Goal: Communication & Community: Answer question/provide support

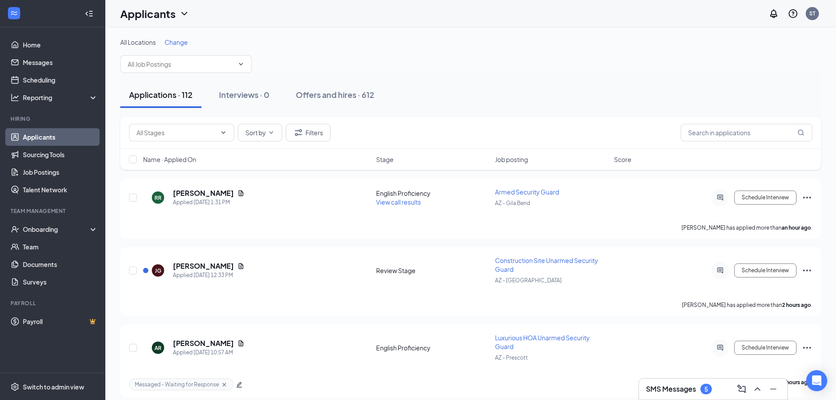
click at [691, 387] on h3 "SMS Messages" at bounding box center [671, 389] width 50 height 10
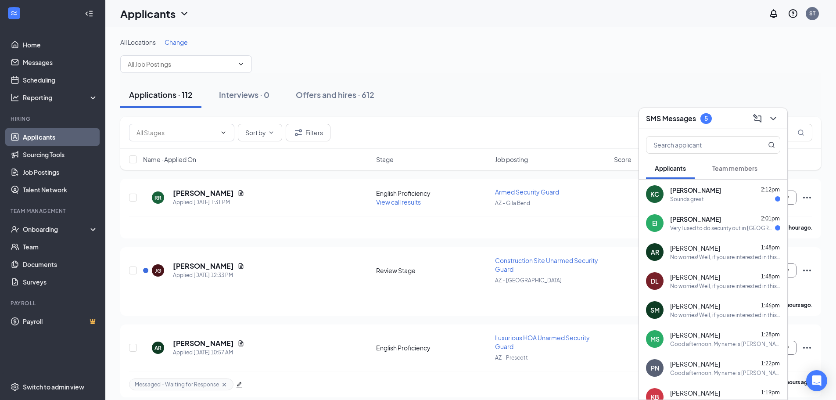
click at [736, 213] on div "EI Elisio Ingrahm 2:01pm Very I used to do security out in Las Vegas so I'm alr…" at bounding box center [713, 222] width 148 height 29
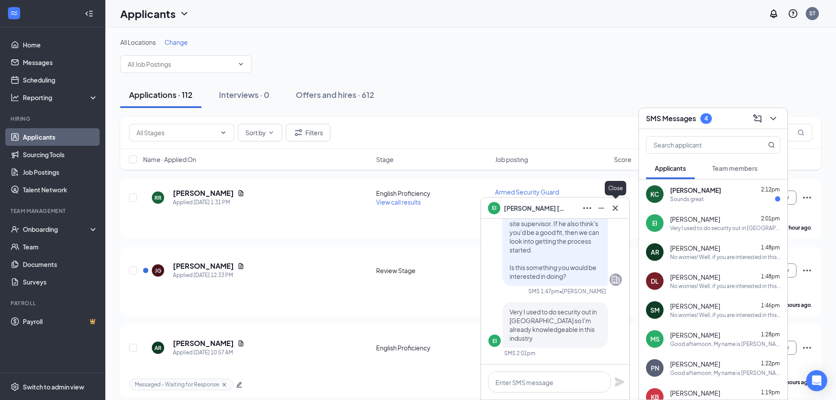
click at [616, 211] on icon "Cross" at bounding box center [615, 208] width 11 height 11
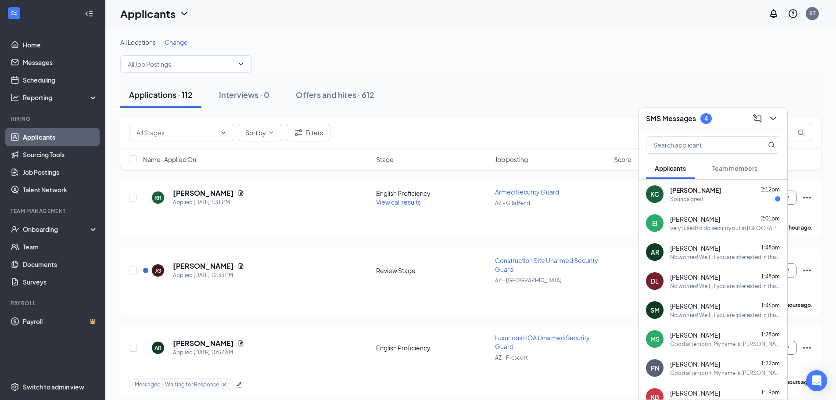
click at [703, 219] on span "[PERSON_NAME]" at bounding box center [695, 219] width 50 height 9
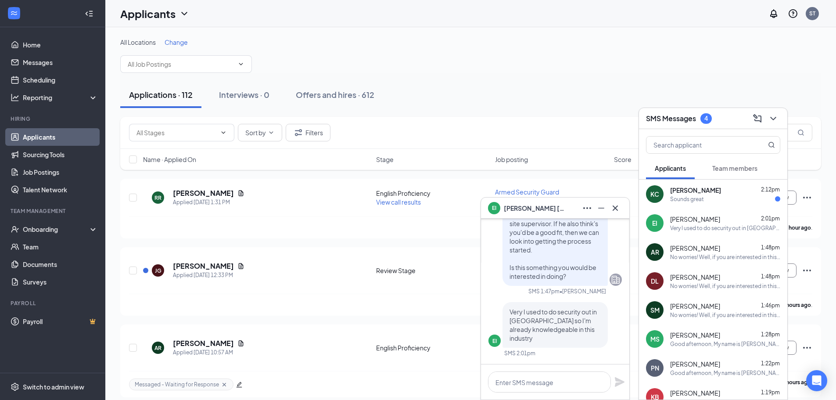
click at [622, 211] on div at bounding box center [615, 208] width 14 height 14
click at [699, 202] on div "Sounds great" at bounding box center [687, 198] width 34 height 7
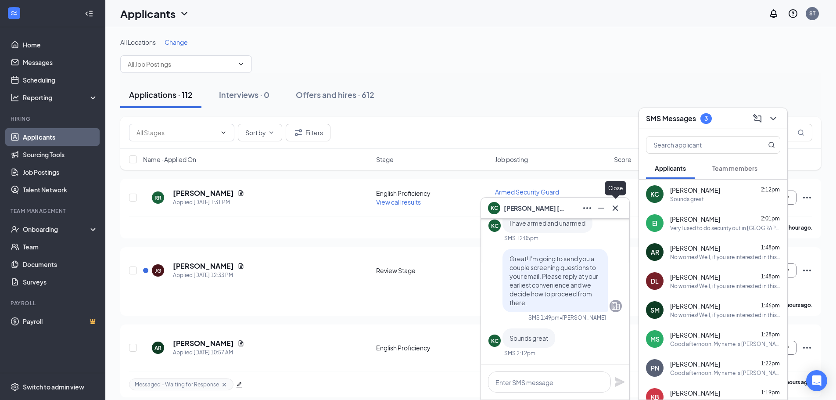
click at [615, 209] on icon "Cross" at bounding box center [615, 208] width 11 height 11
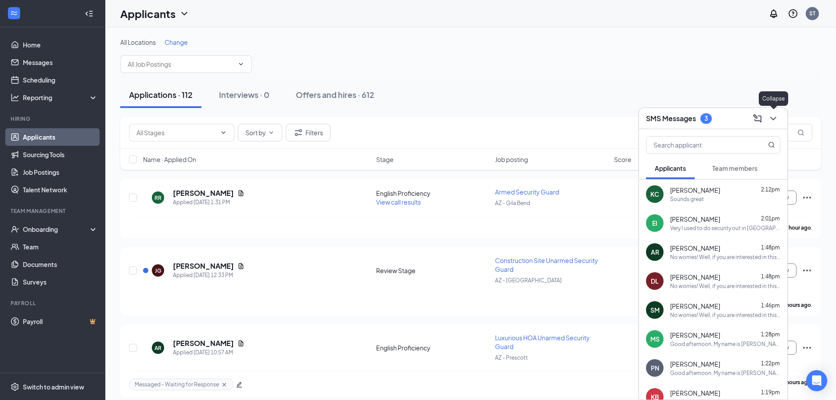
click at [778, 116] on icon "ChevronDown" at bounding box center [773, 118] width 11 height 11
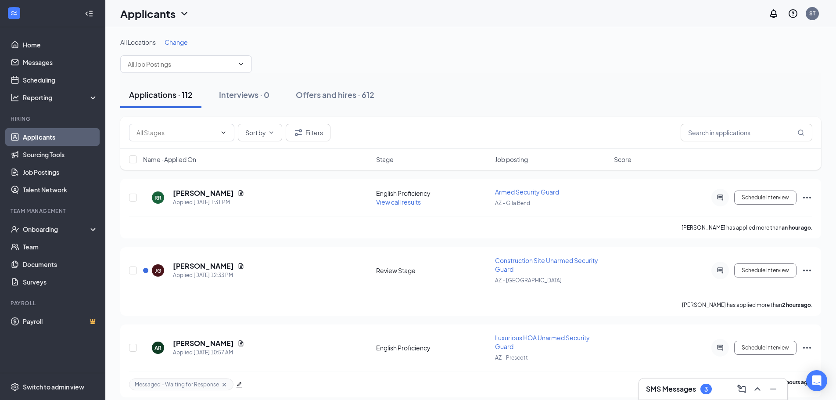
click at [667, 388] on h3 "SMS Messages" at bounding box center [671, 389] width 50 height 10
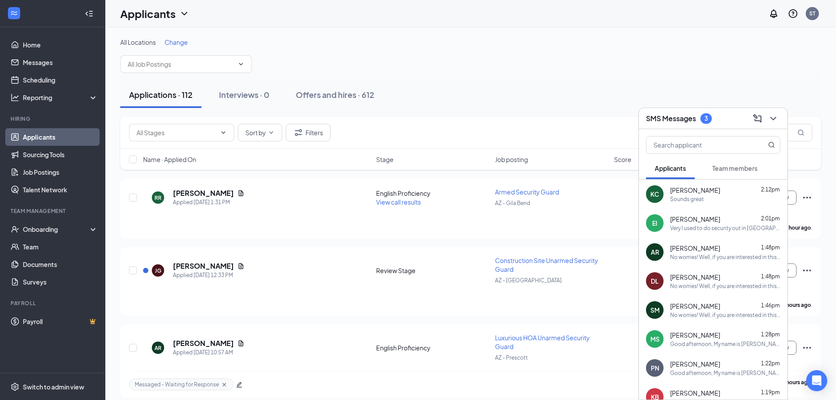
click at [732, 172] on div "Team members" at bounding box center [734, 168] width 45 height 9
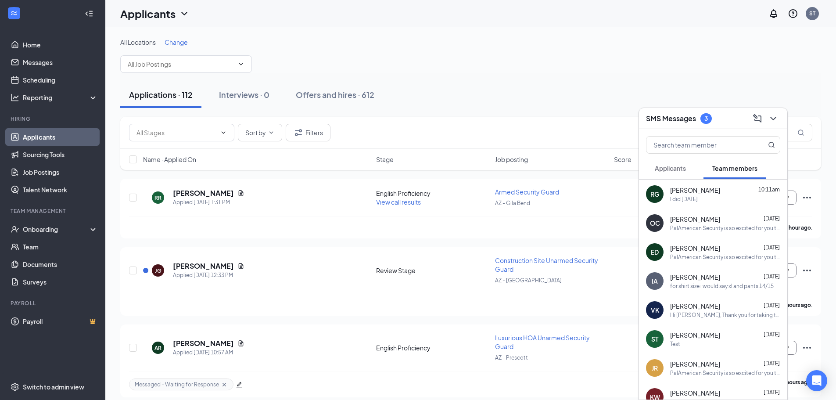
click at [684, 166] on span "Applicants" at bounding box center [670, 168] width 31 height 8
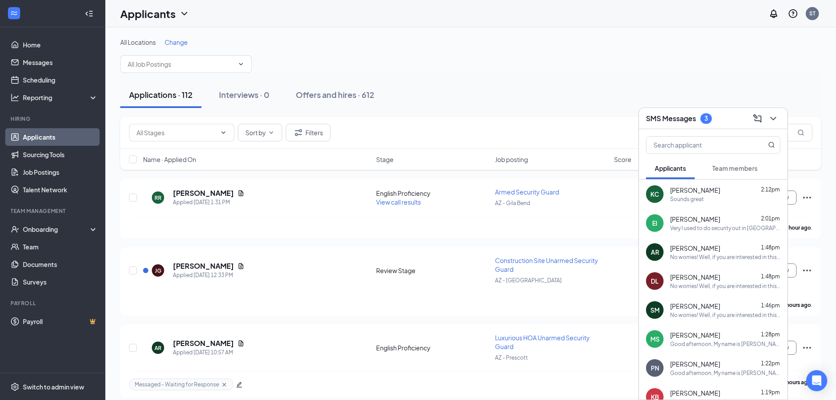
click at [777, 118] on icon "ChevronDown" at bounding box center [773, 118] width 11 height 11
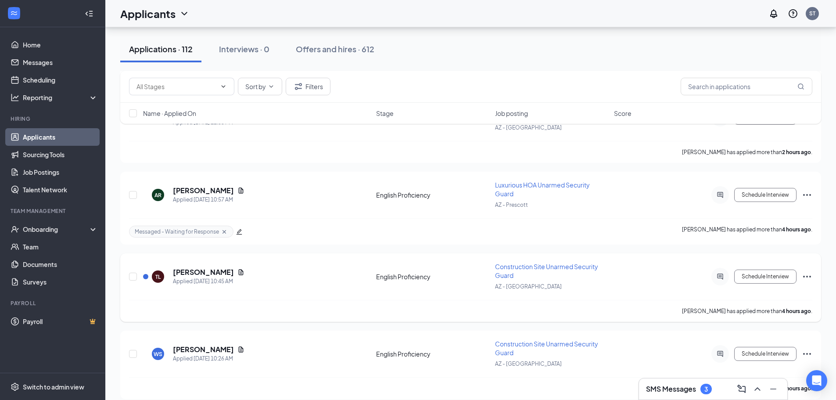
scroll to position [176, 0]
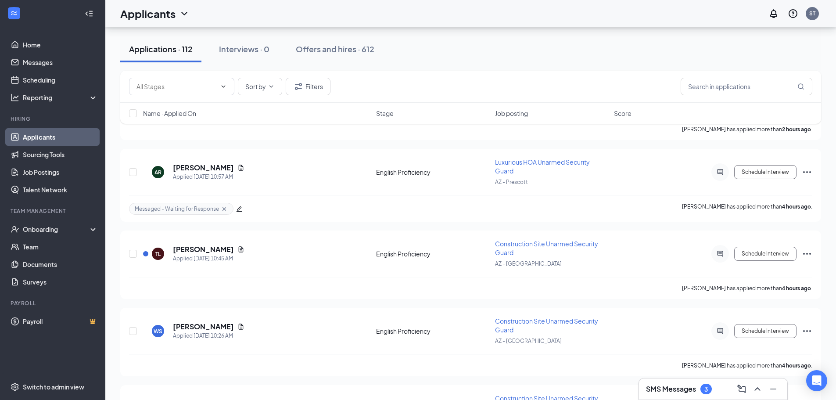
click at [689, 386] on h3 "SMS Messages" at bounding box center [671, 389] width 50 height 10
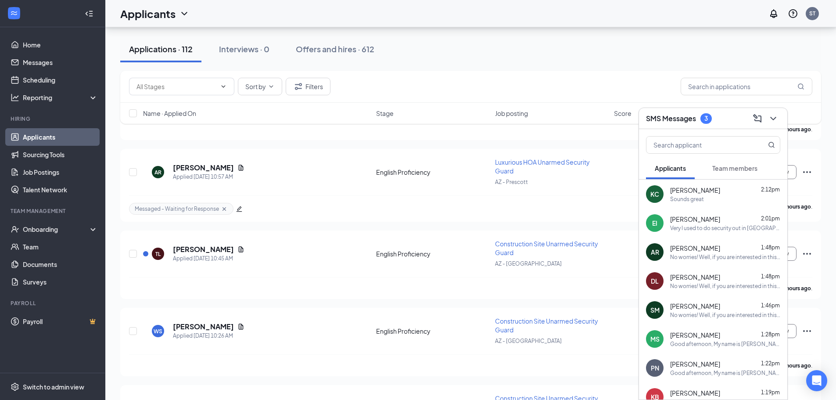
click at [744, 170] on span "Team members" at bounding box center [734, 168] width 45 height 8
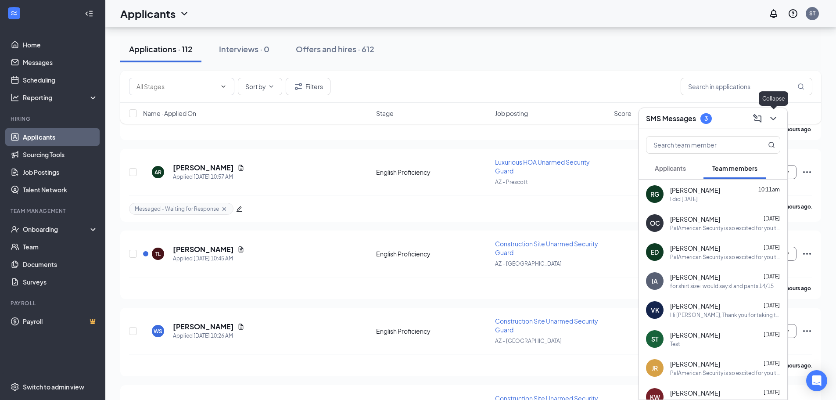
click at [773, 116] on icon "ChevronDown" at bounding box center [773, 118] width 11 height 11
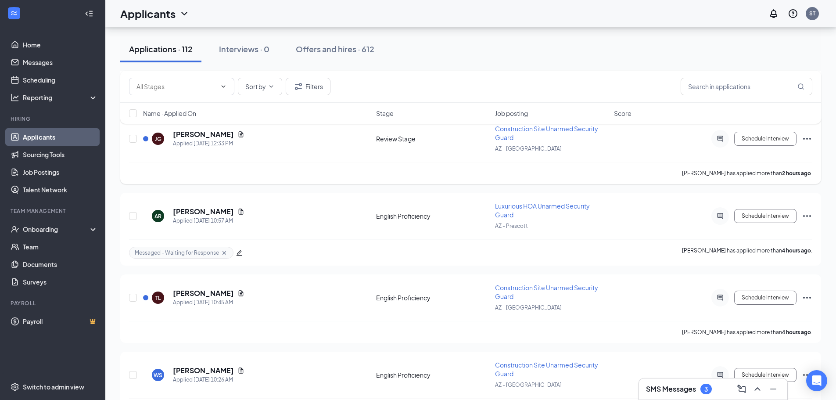
scroll to position [0, 0]
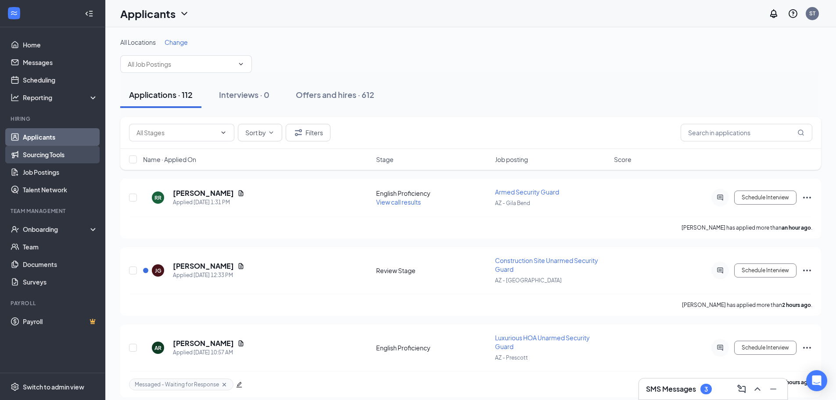
click at [68, 155] on link "Sourcing Tools" at bounding box center [60, 155] width 75 height 18
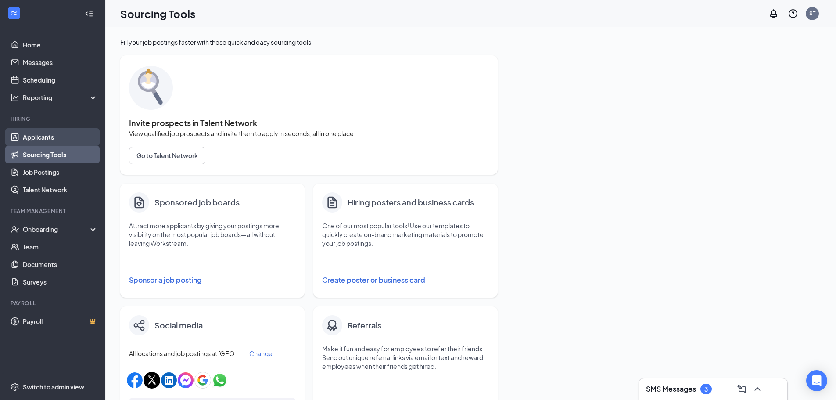
click at [61, 133] on link "Applicants" at bounding box center [60, 137] width 75 height 18
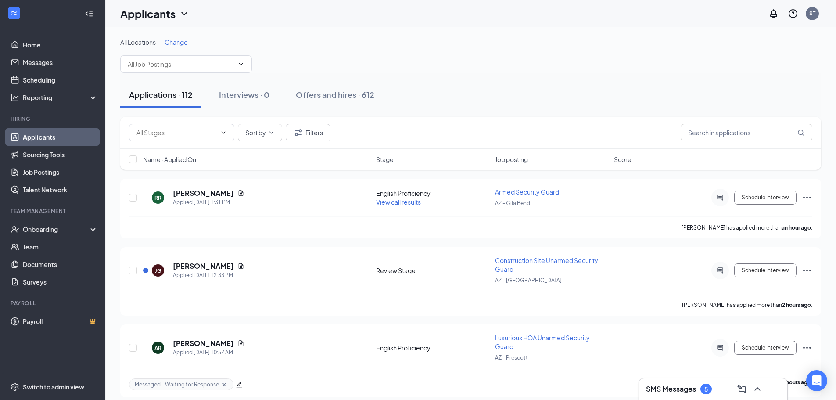
click at [676, 381] on div "SMS Messages 5" at bounding box center [713, 388] width 148 height 21
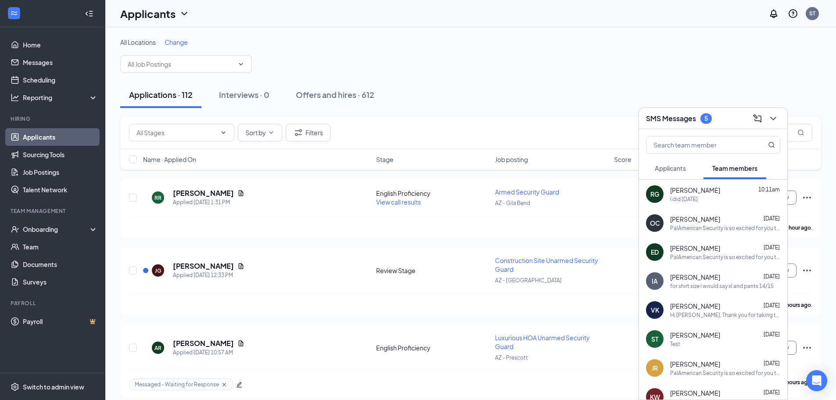
click at [679, 173] on button "Applicants" at bounding box center [670, 168] width 49 height 22
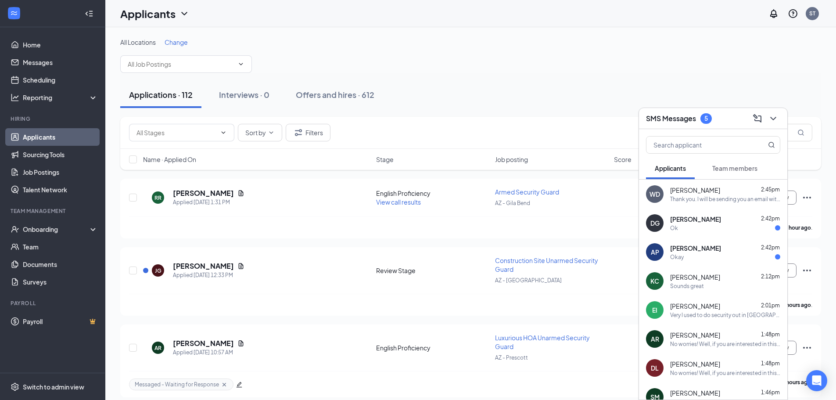
click at [687, 209] on div "DG Donald Gray 2:42pm Ok" at bounding box center [713, 222] width 148 height 29
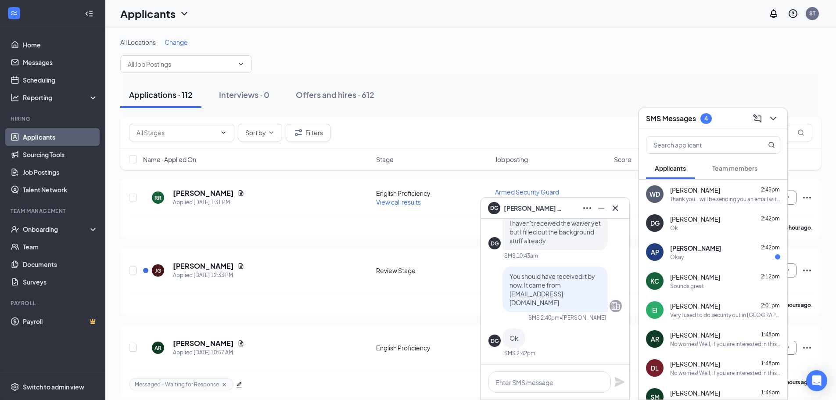
click at [696, 250] on span "[PERSON_NAME]" at bounding box center [695, 248] width 51 height 9
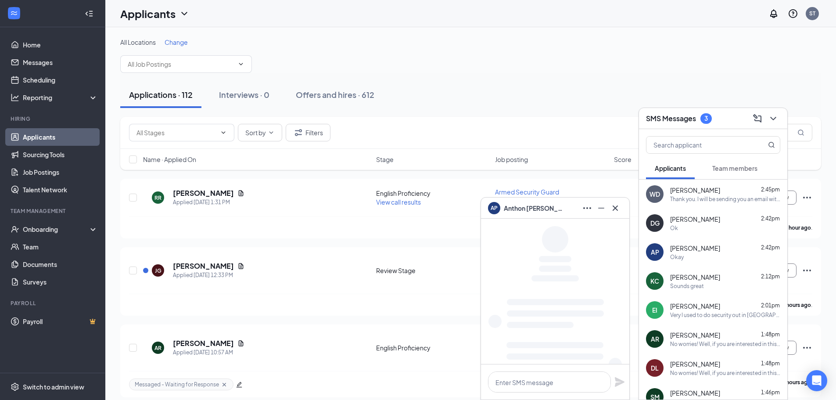
click at [620, 209] on icon "Cross" at bounding box center [615, 208] width 11 height 11
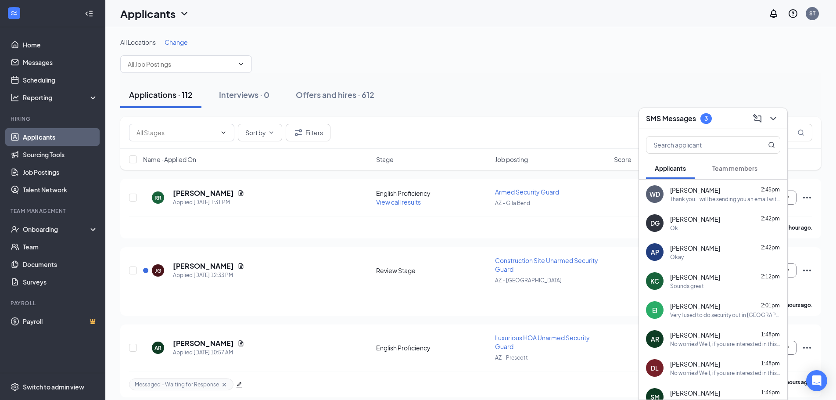
click at [773, 125] on button at bounding box center [773, 118] width 14 height 14
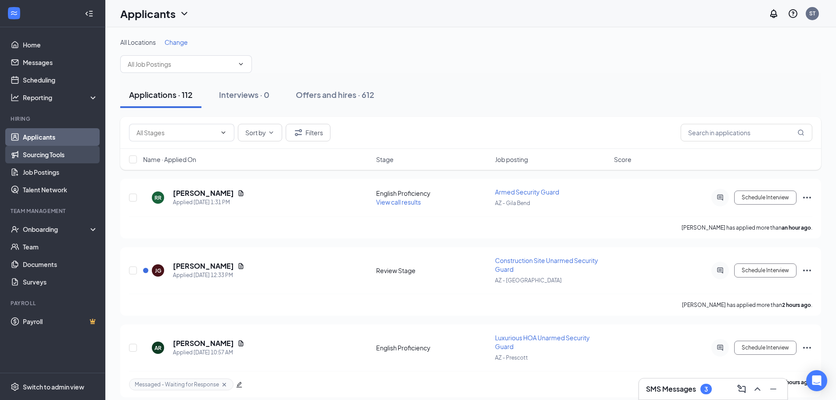
click at [48, 143] on link "Applicants" at bounding box center [60, 137] width 75 height 18
click at [48, 150] on link "Sourcing Tools" at bounding box center [60, 155] width 75 height 18
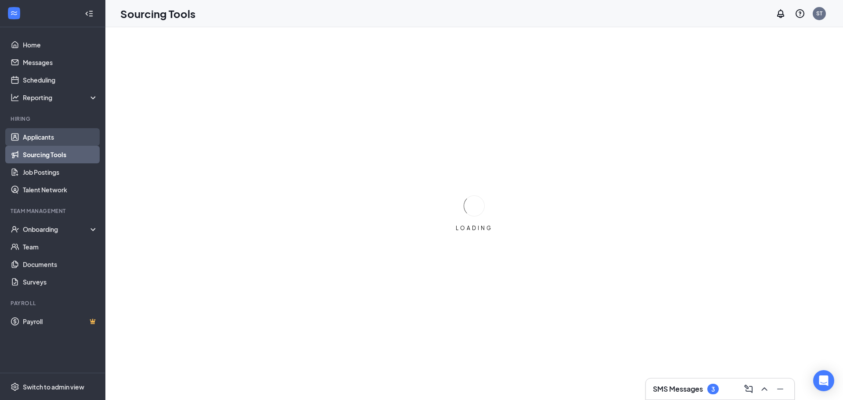
click at [50, 142] on link "Applicants" at bounding box center [60, 137] width 75 height 18
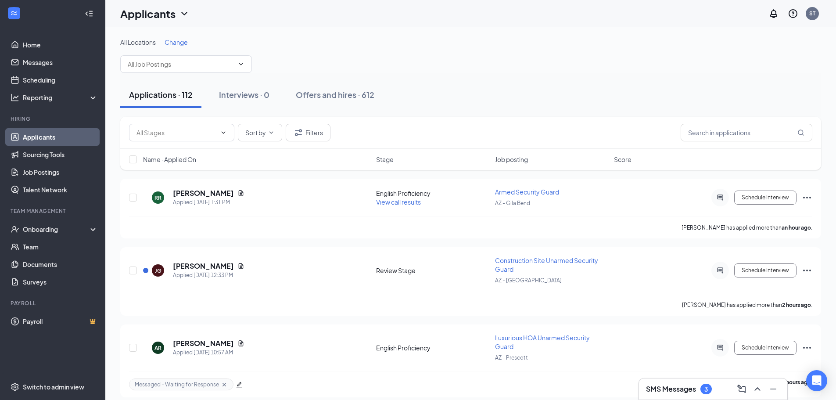
click at [675, 387] on h3 "SMS Messages" at bounding box center [671, 389] width 50 height 10
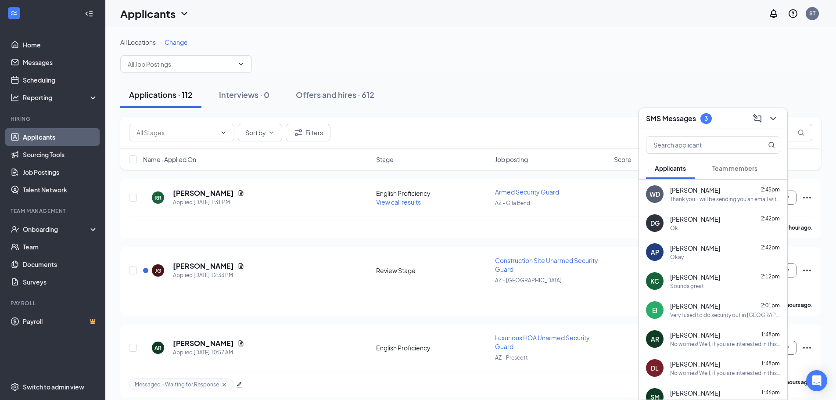
click at [780, 116] on div "SMS Messages 3" at bounding box center [713, 118] width 148 height 21
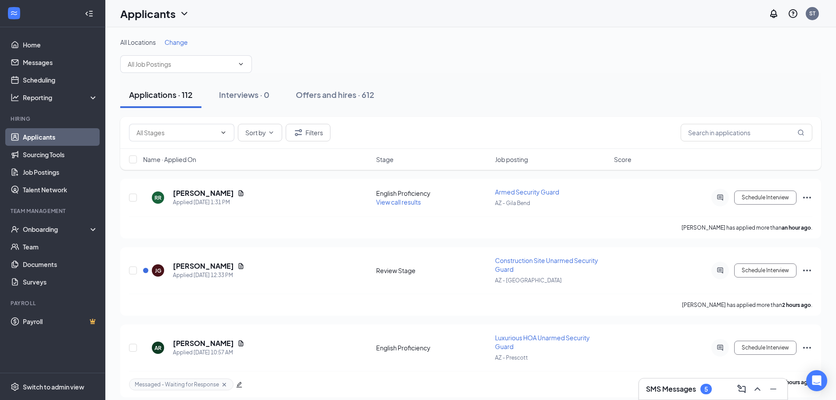
click at [670, 395] on div "SMS Messages 5" at bounding box center [713, 389] width 134 height 14
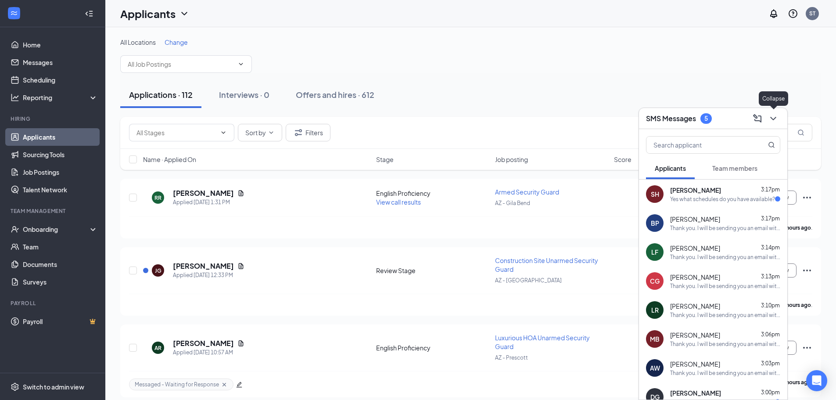
click at [778, 118] on icon "ChevronDown" at bounding box center [773, 118] width 11 height 11
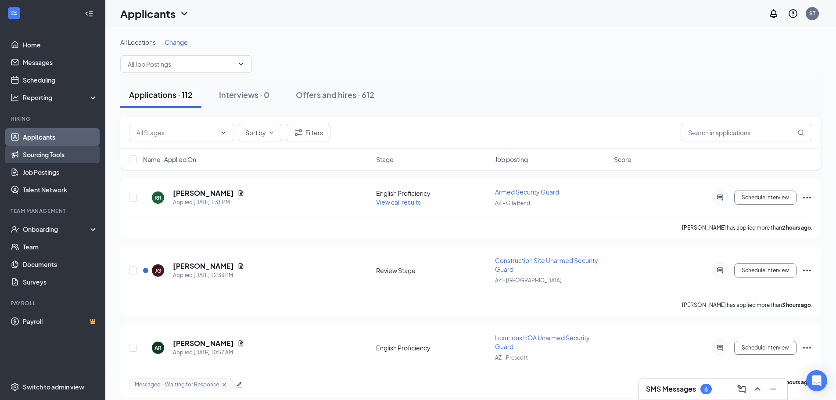
click at [33, 156] on link "Sourcing Tools" at bounding box center [60, 155] width 75 height 18
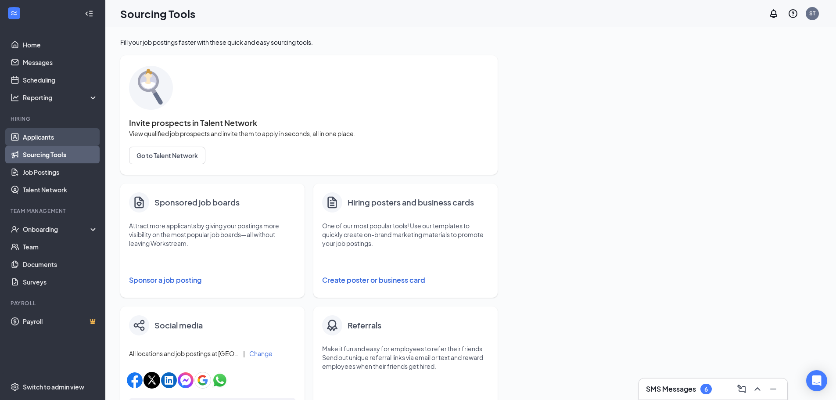
click at [47, 136] on link "Applicants" at bounding box center [60, 137] width 75 height 18
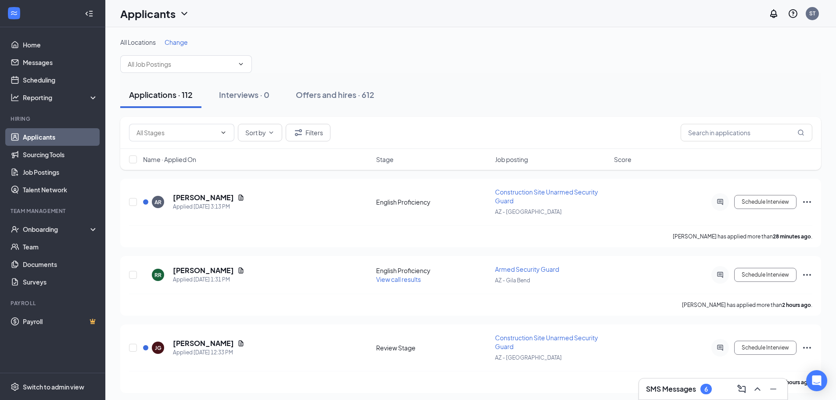
click at [657, 390] on h3 "SMS Messages" at bounding box center [671, 389] width 50 height 10
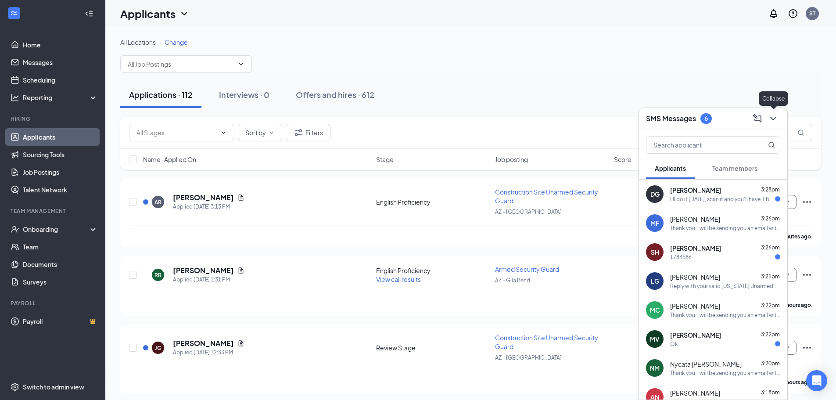
click at [770, 121] on icon "ChevronDown" at bounding box center [773, 118] width 11 height 11
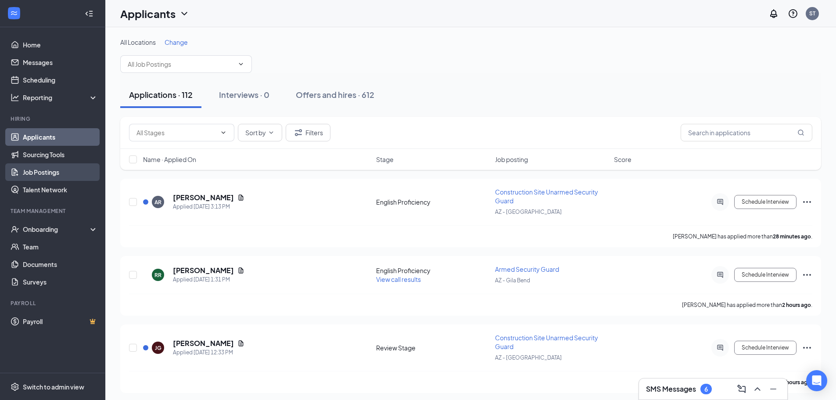
click at [49, 172] on link "Job Postings" at bounding box center [60, 172] width 75 height 18
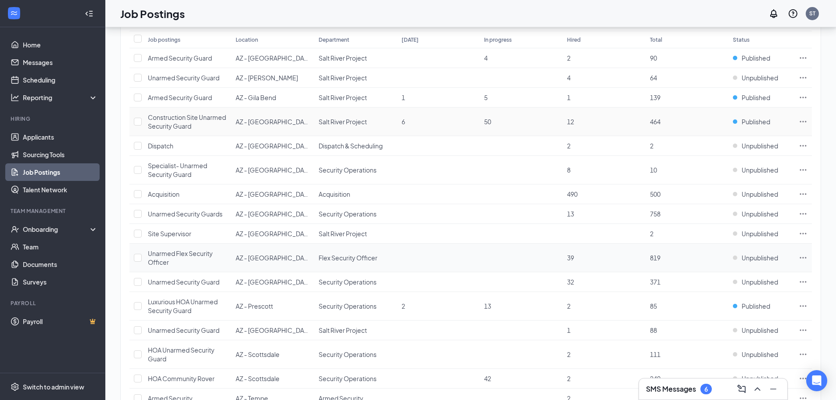
scroll to position [158, 0]
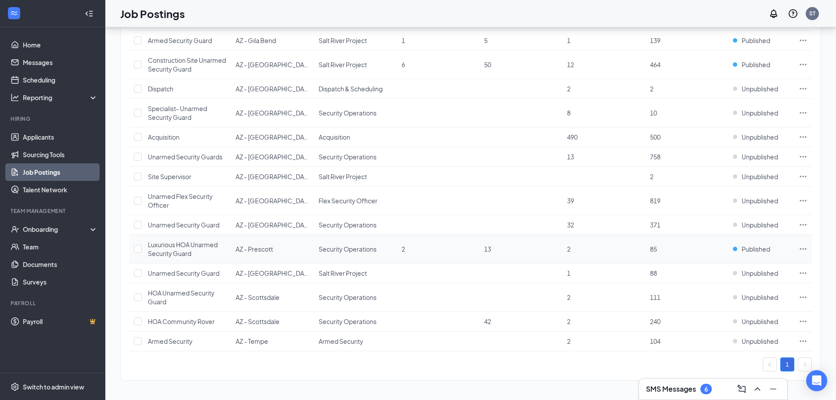
click at [803, 246] on icon "Ellipses" at bounding box center [803, 248] width 9 height 9
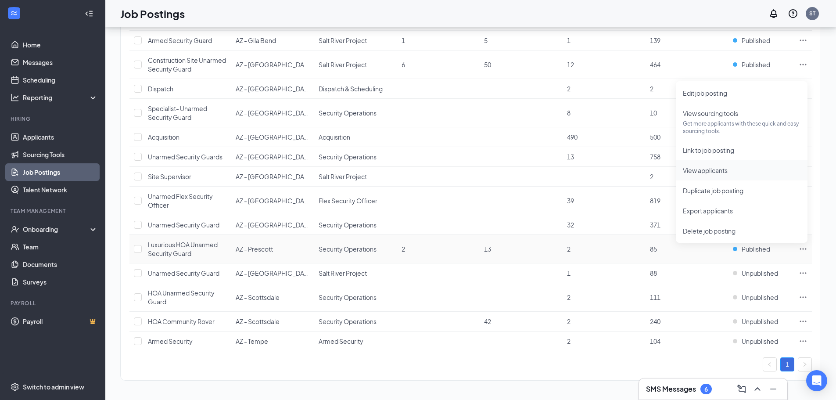
click at [723, 172] on span "View applicants" at bounding box center [705, 170] width 45 height 8
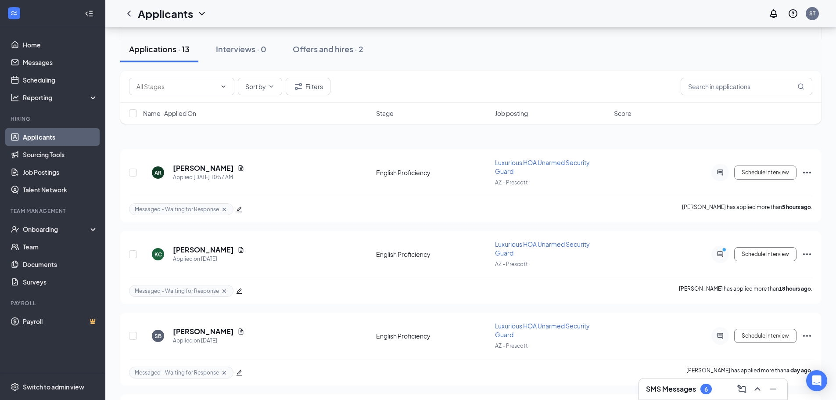
scroll to position [44, 0]
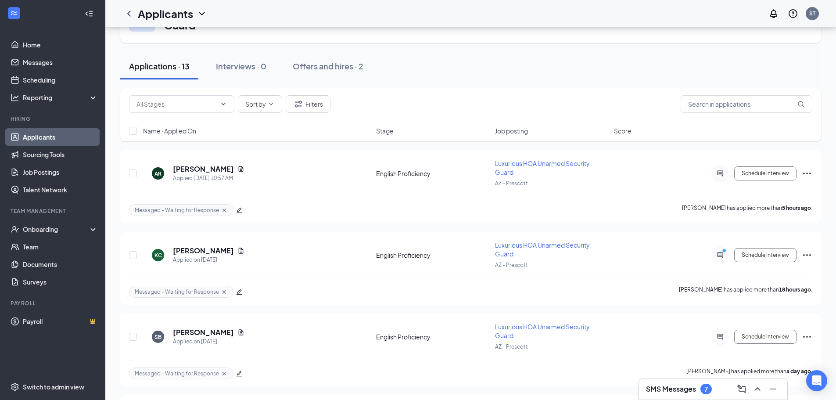
click at [686, 392] on h3 "SMS Messages" at bounding box center [671, 389] width 50 height 10
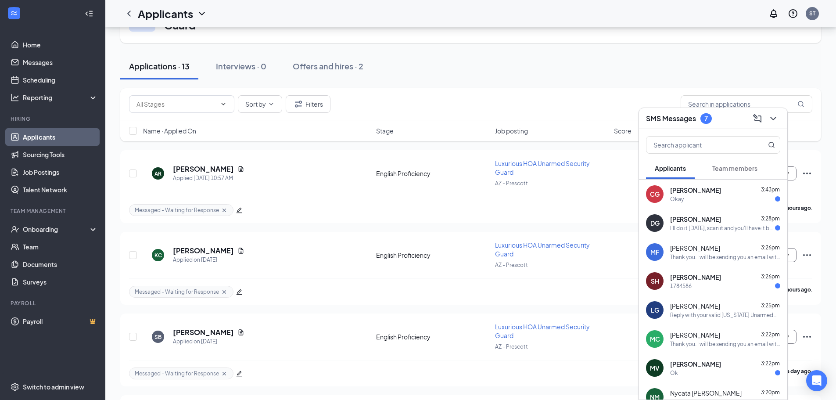
click at [730, 200] on div "Okay" at bounding box center [725, 198] width 110 height 7
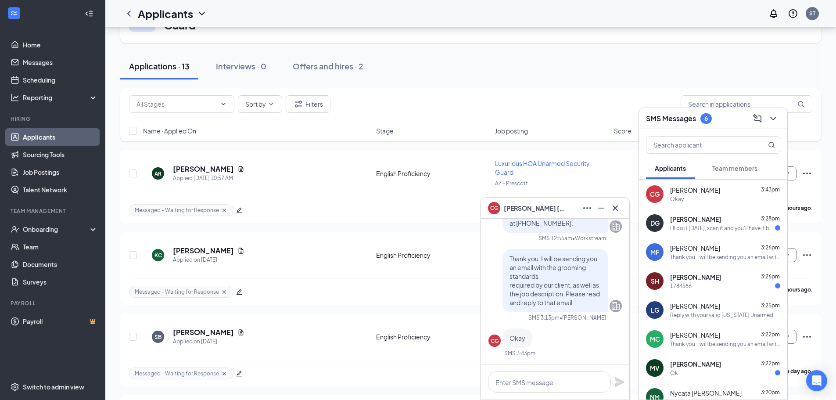
click at [722, 228] on div "I'll do it [DATE], scan it and you'll have it by [DATE]" at bounding box center [722, 227] width 105 height 7
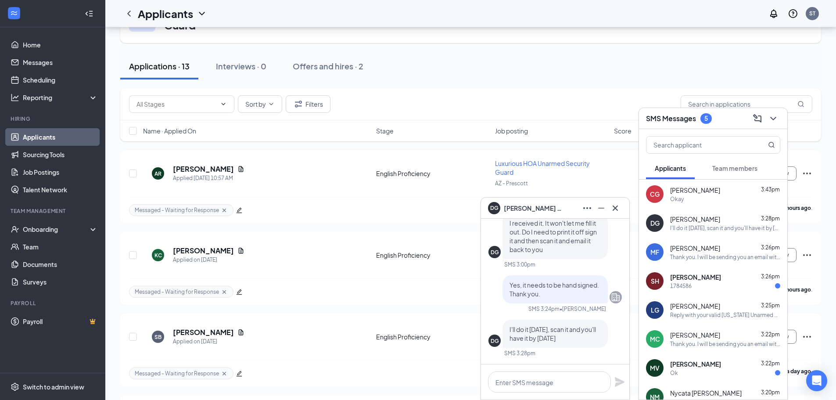
click at [710, 294] on div "SH [PERSON_NAME] 3:26pm 1784586" at bounding box center [713, 280] width 148 height 29
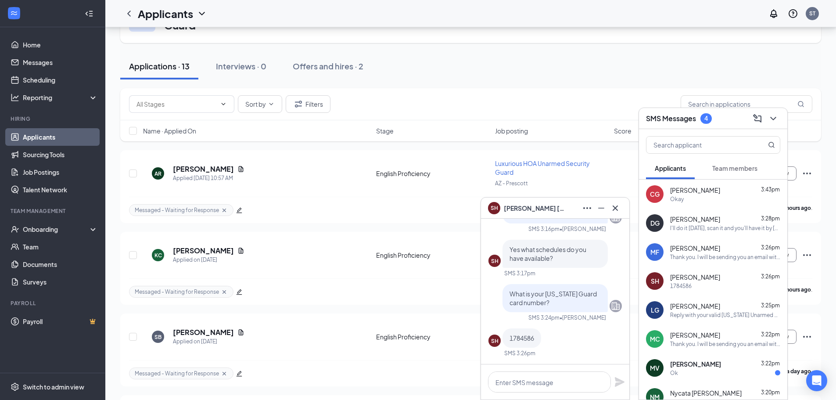
click at [623, 210] on div "SH [PERSON_NAME]" at bounding box center [555, 207] width 148 height 21
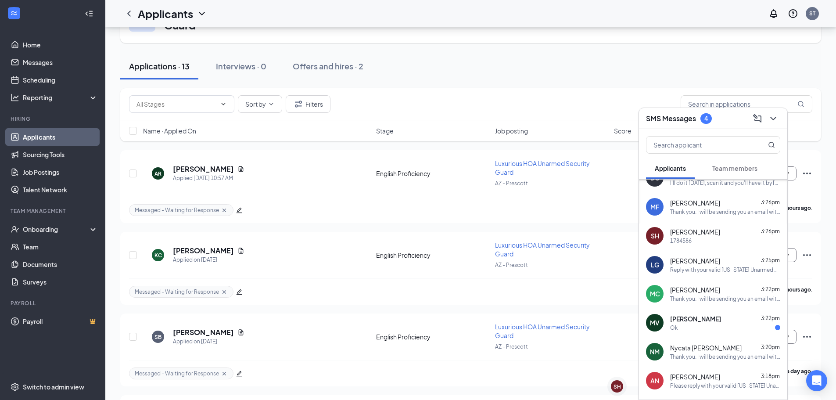
scroll to position [114, 0]
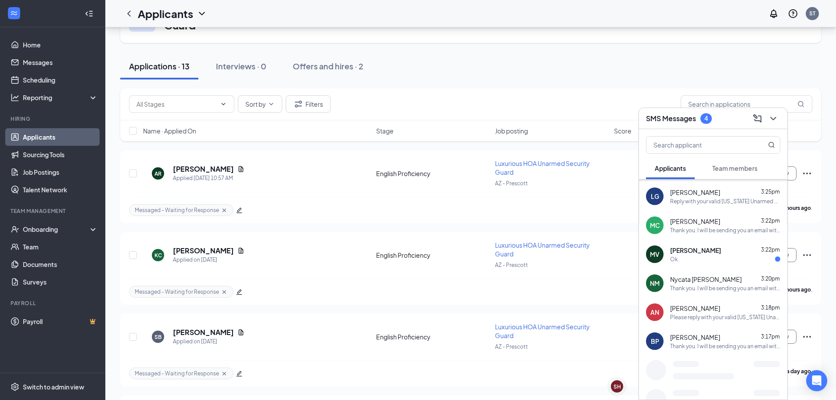
click at [705, 247] on span "[PERSON_NAME]" at bounding box center [695, 250] width 51 height 9
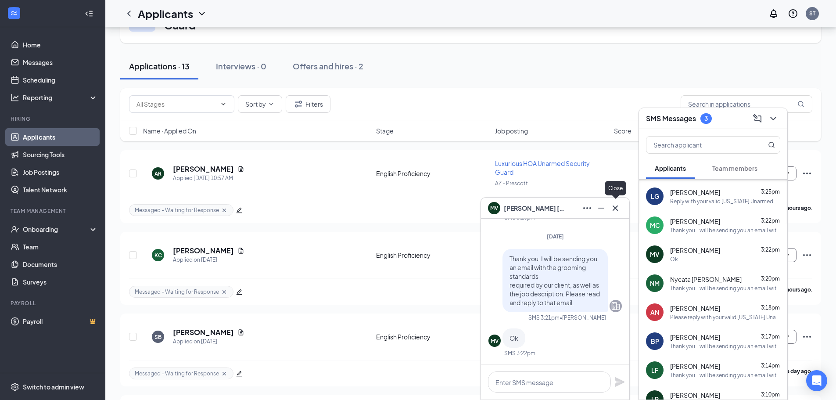
click at [619, 212] on icon "Cross" at bounding box center [615, 208] width 11 height 11
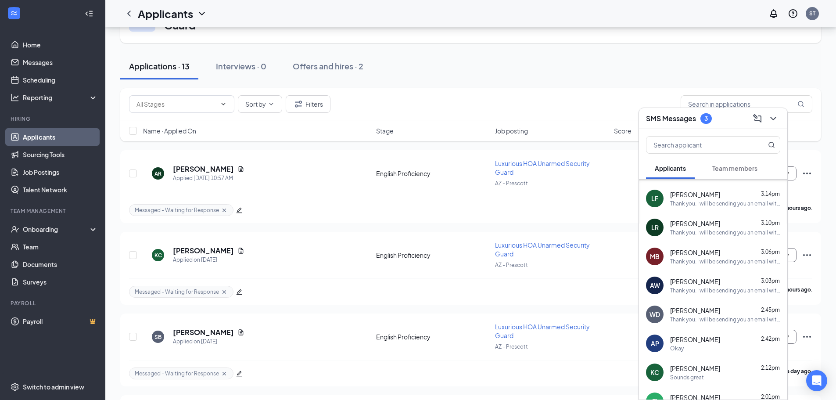
scroll to position [289, 0]
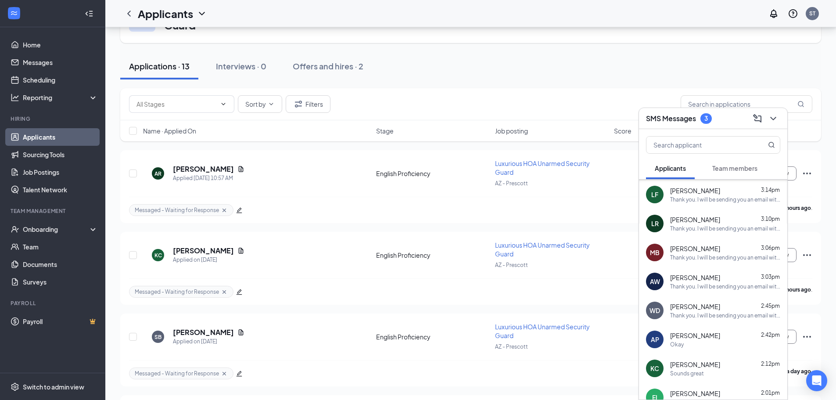
click at [722, 170] on span "Team members" at bounding box center [734, 168] width 45 height 8
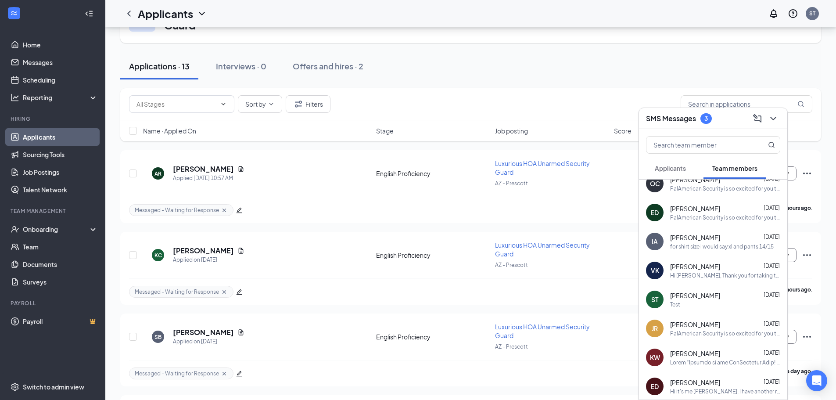
scroll to position [0, 0]
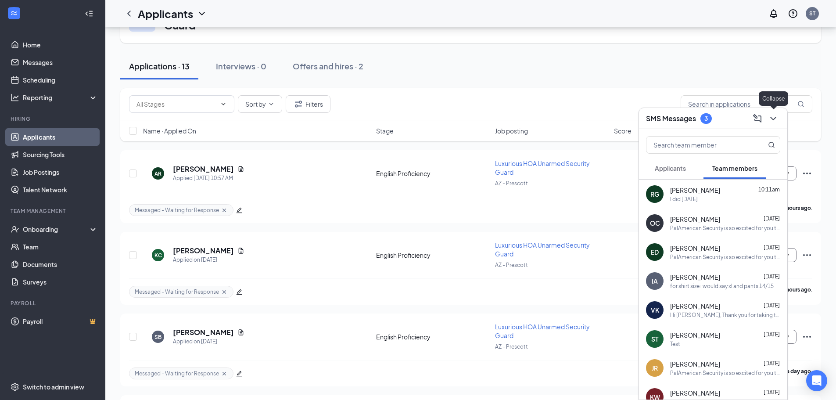
click at [773, 123] on icon "ChevronDown" at bounding box center [773, 118] width 11 height 11
